Goal: Book appointment/travel/reservation

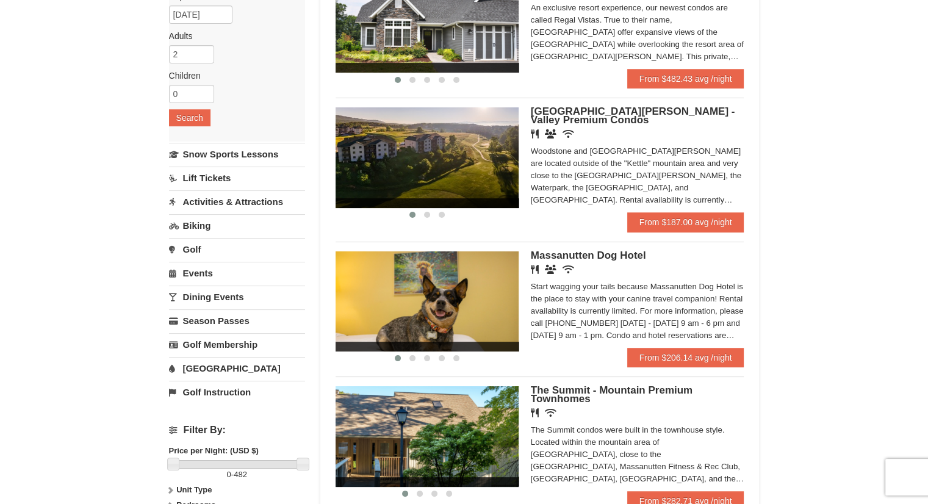
scroll to position [158, 0]
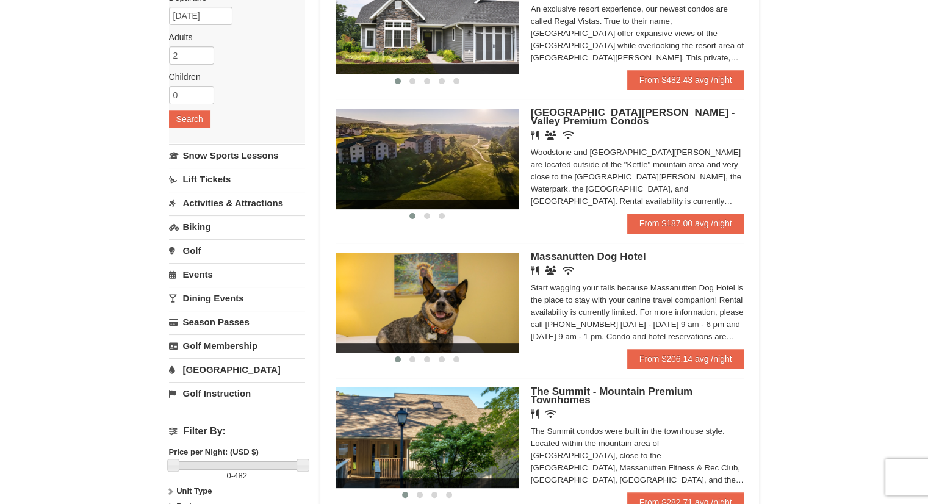
click at [234, 205] on link "Activities & Attractions" at bounding box center [237, 203] width 136 height 23
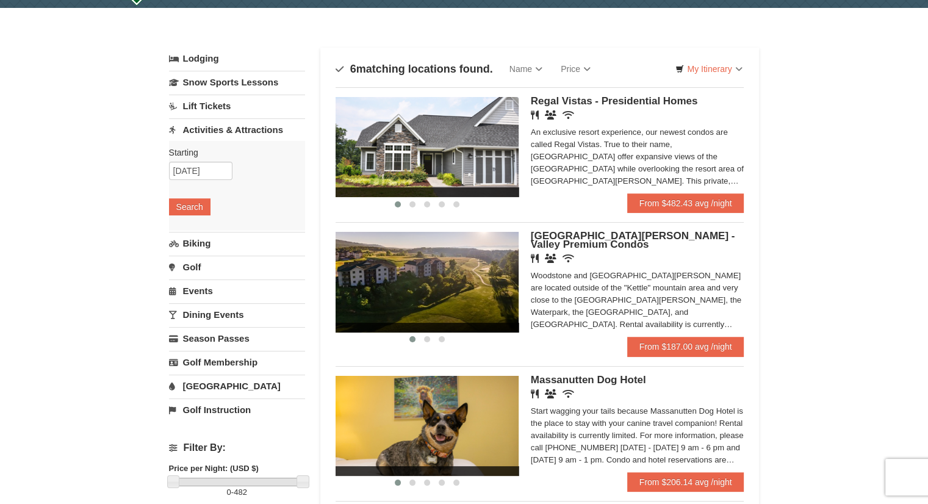
scroll to position [35, 0]
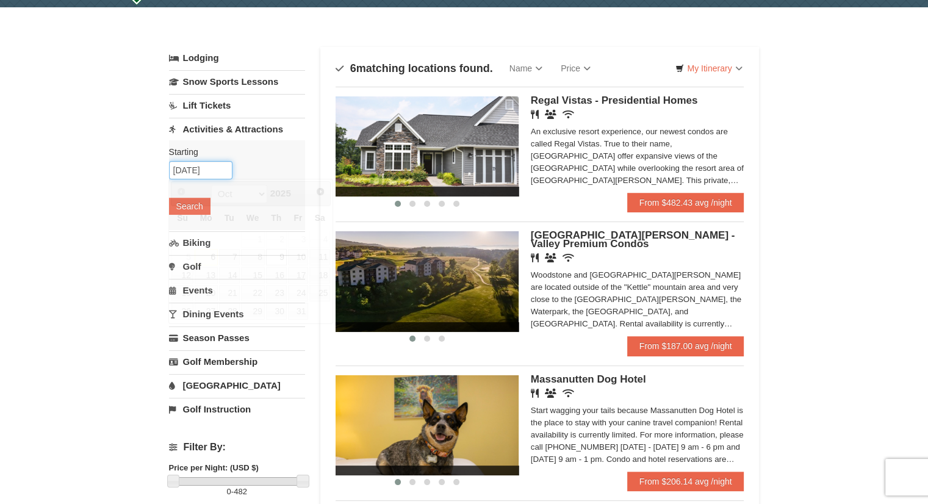
click at [208, 168] on input "10/09/2025" at bounding box center [200, 170] width 63 height 18
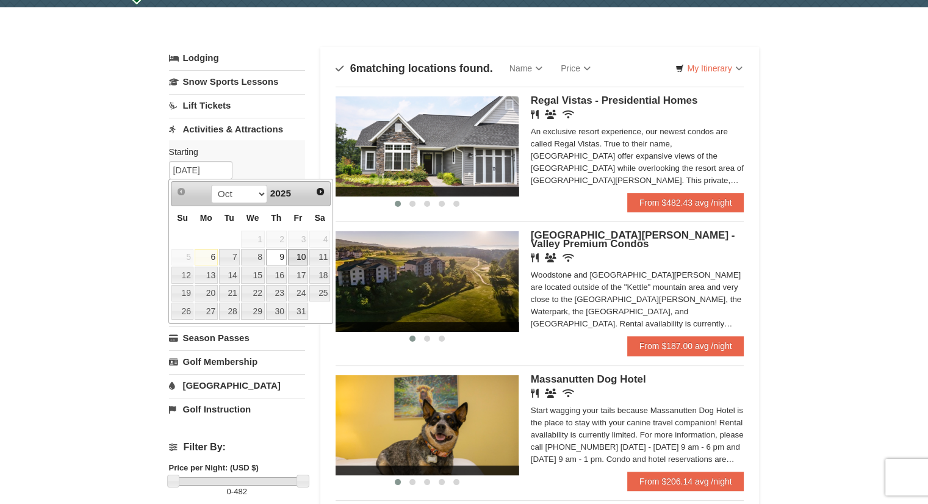
click at [300, 257] on link "10" at bounding box center [298, 257] width 21 height 17
type input "[DATE]"
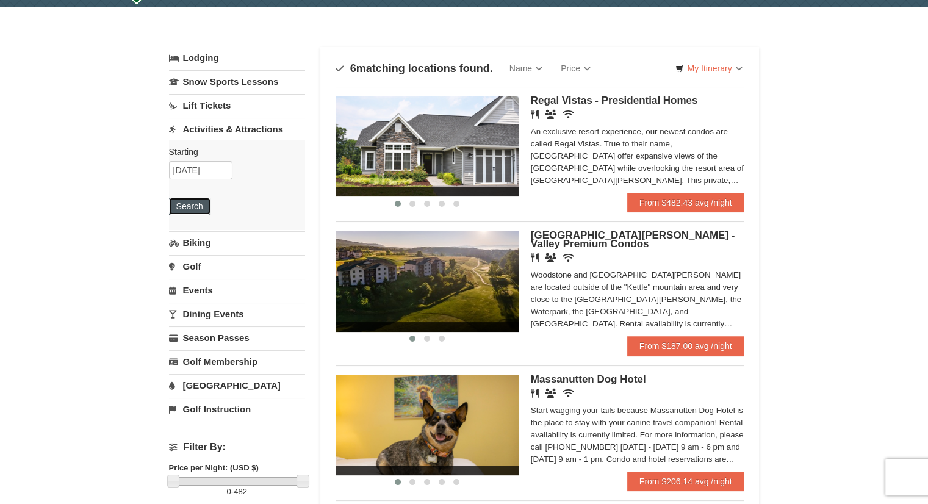
click at [188, 206] on button "Search" at bounding box center [190, 206] width 42 height 17
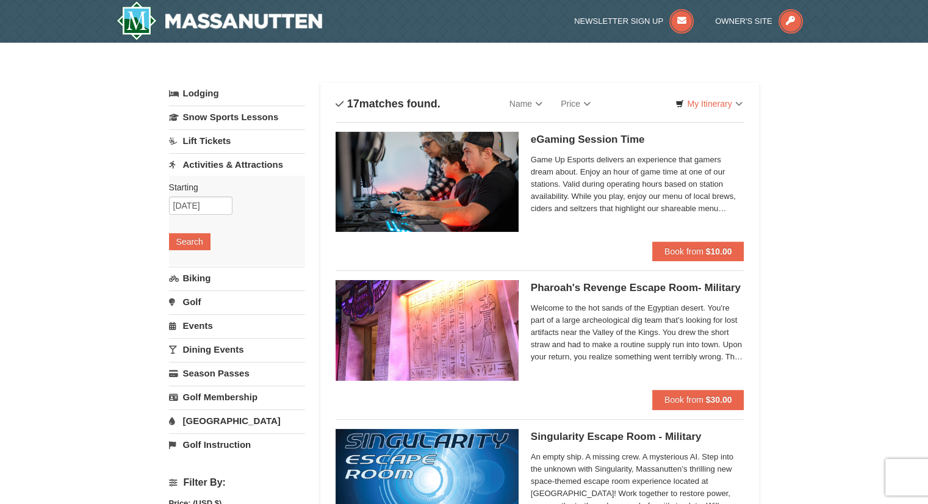
click at [197, 323] on link "Events" at bounding box center [237, 325] width 136 height 23
click at [193, 310] on button "Search" at bounding box center [190, 313] width 42 height 17
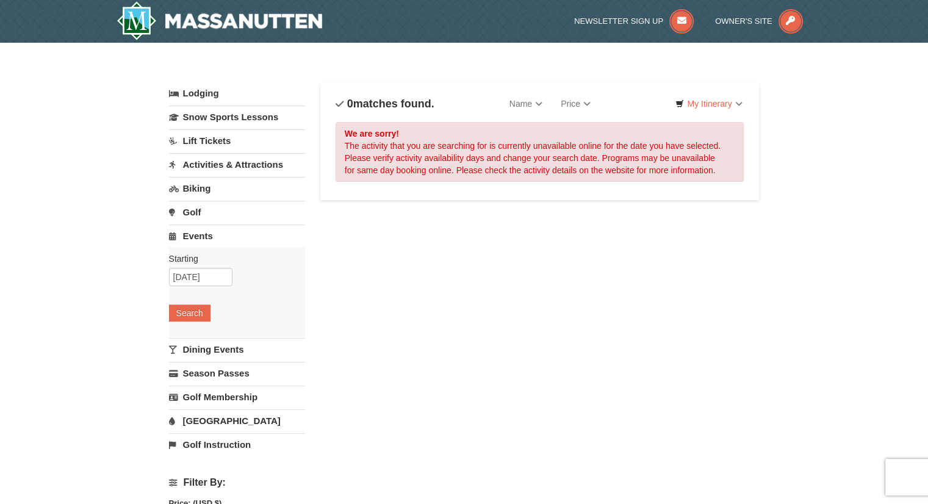
click at [204, 350] on link "Dining Events" at bounding box center [237, 349] width 136 height 23
click at [195, 341] on button "Search" at bounding box center [190, 336] width 42 height 17
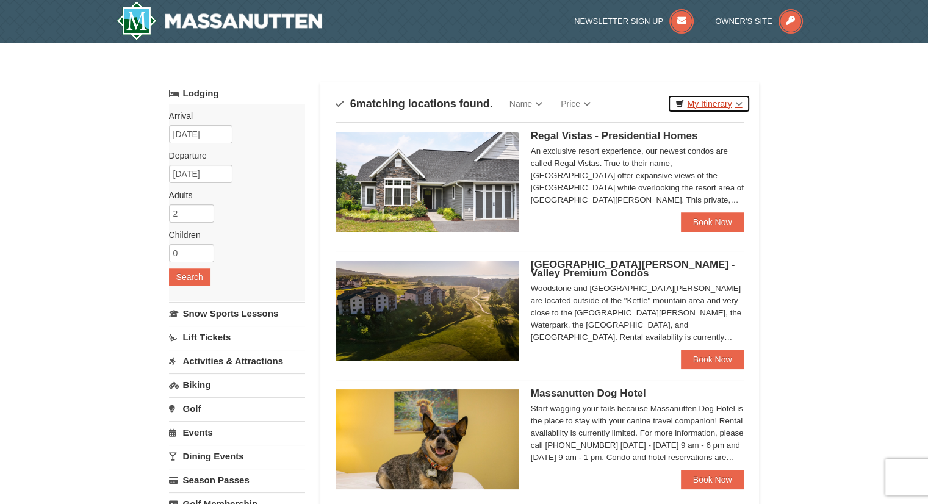
click at [739, 102] on link "My Itinerary" at bounding box center [709, 104] width 82 height 18
click at [740, 101] on link "My Itinerary" at bounding box center [709, 104] width 82 height 18
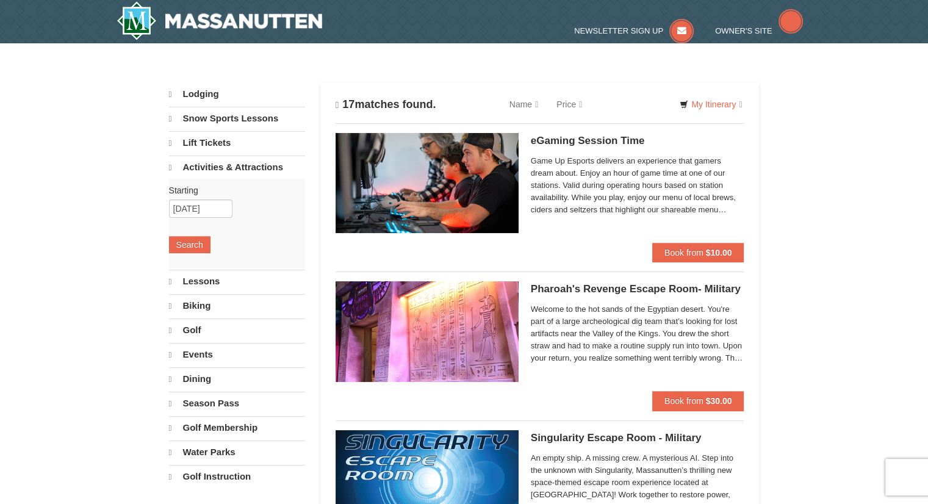
select select "10"
